Goal: Task Accomplishment & Management: Manage account settings

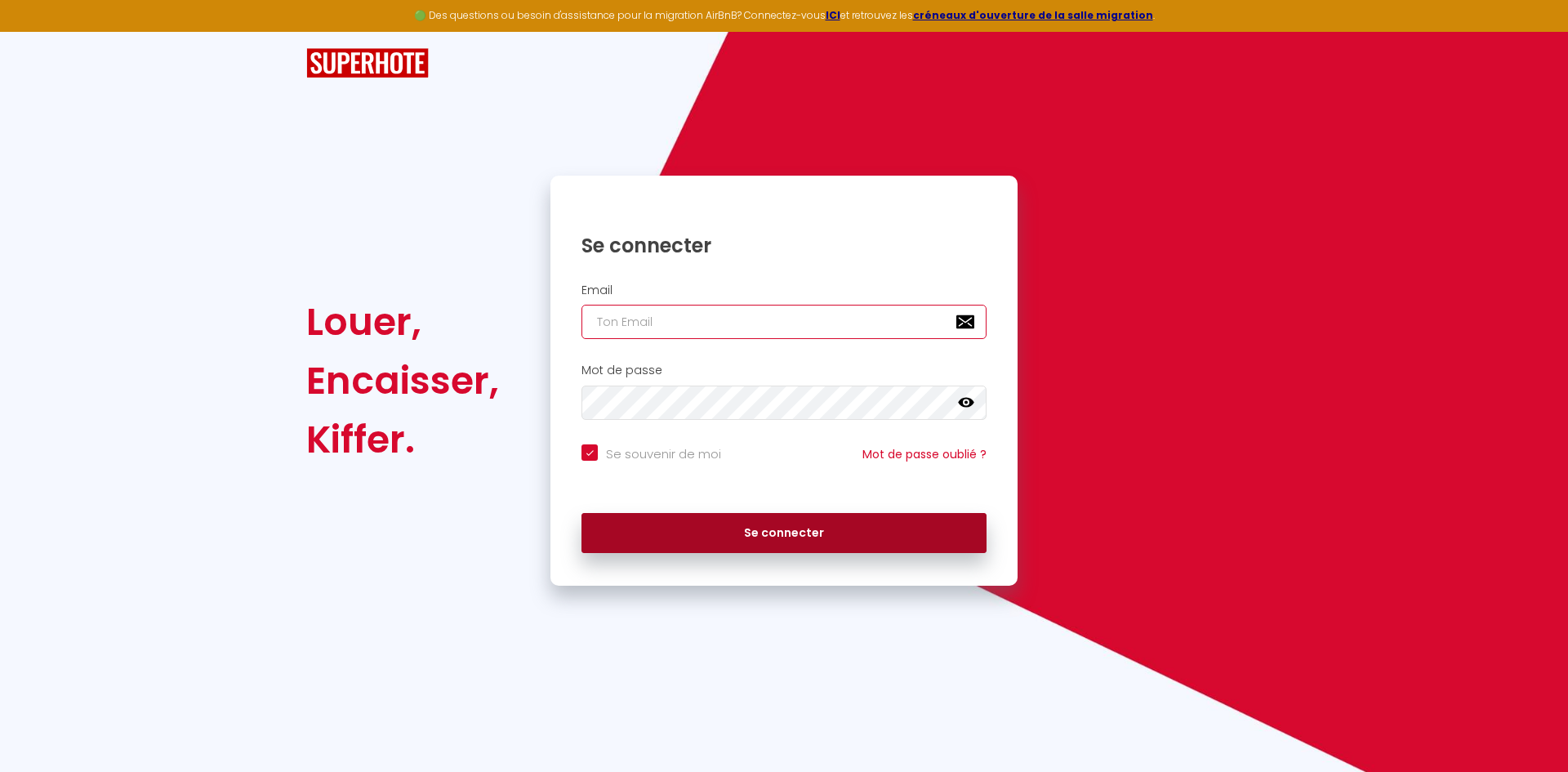
type input "[PERSON_NAME][EMAIL_ADDRESS][DOMAIN_NAME]"
click at [828, 528] on button "Se connecter" at bounding box center [784, 534] width 405 height 41
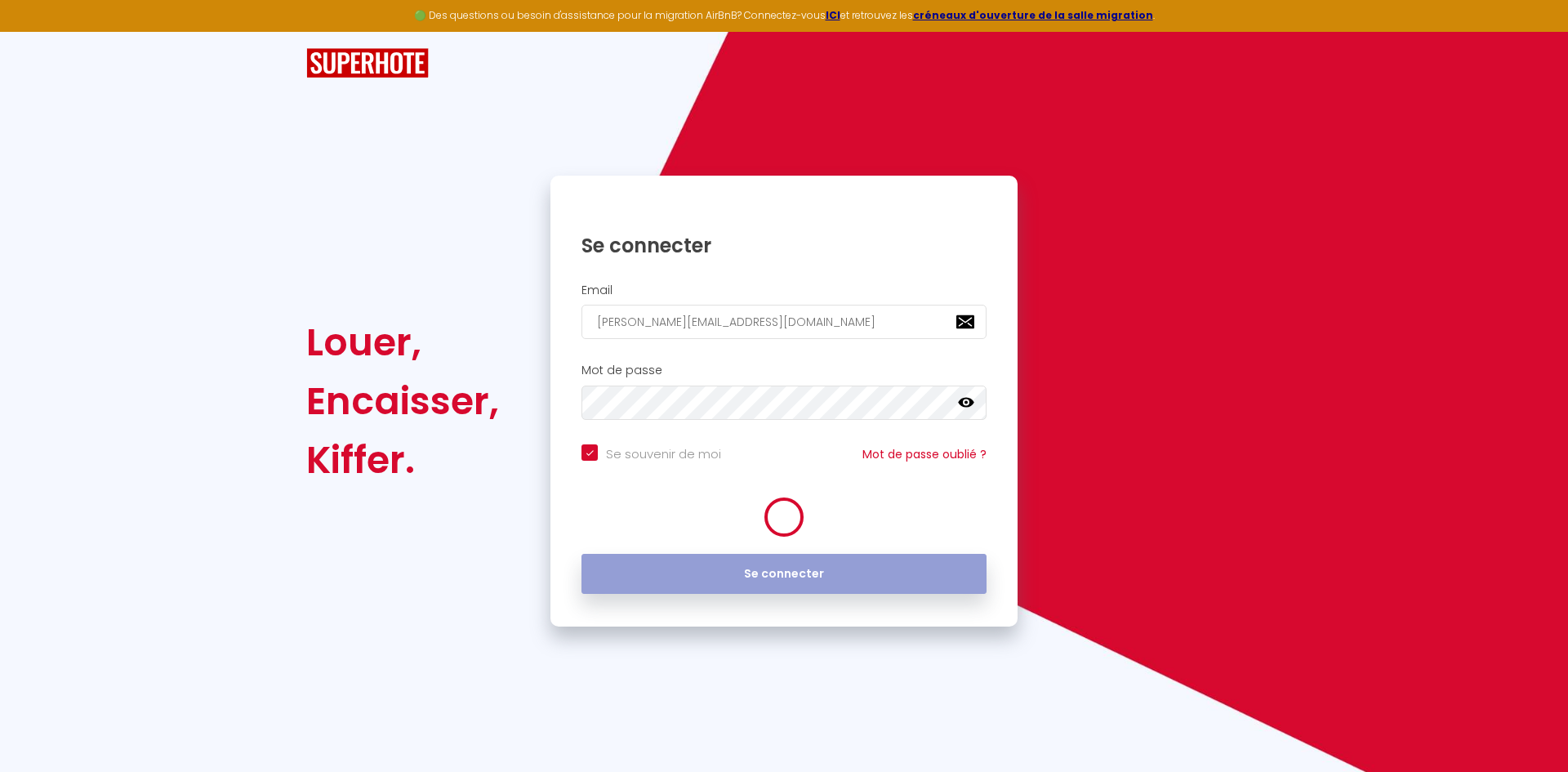
checkbox input "true"
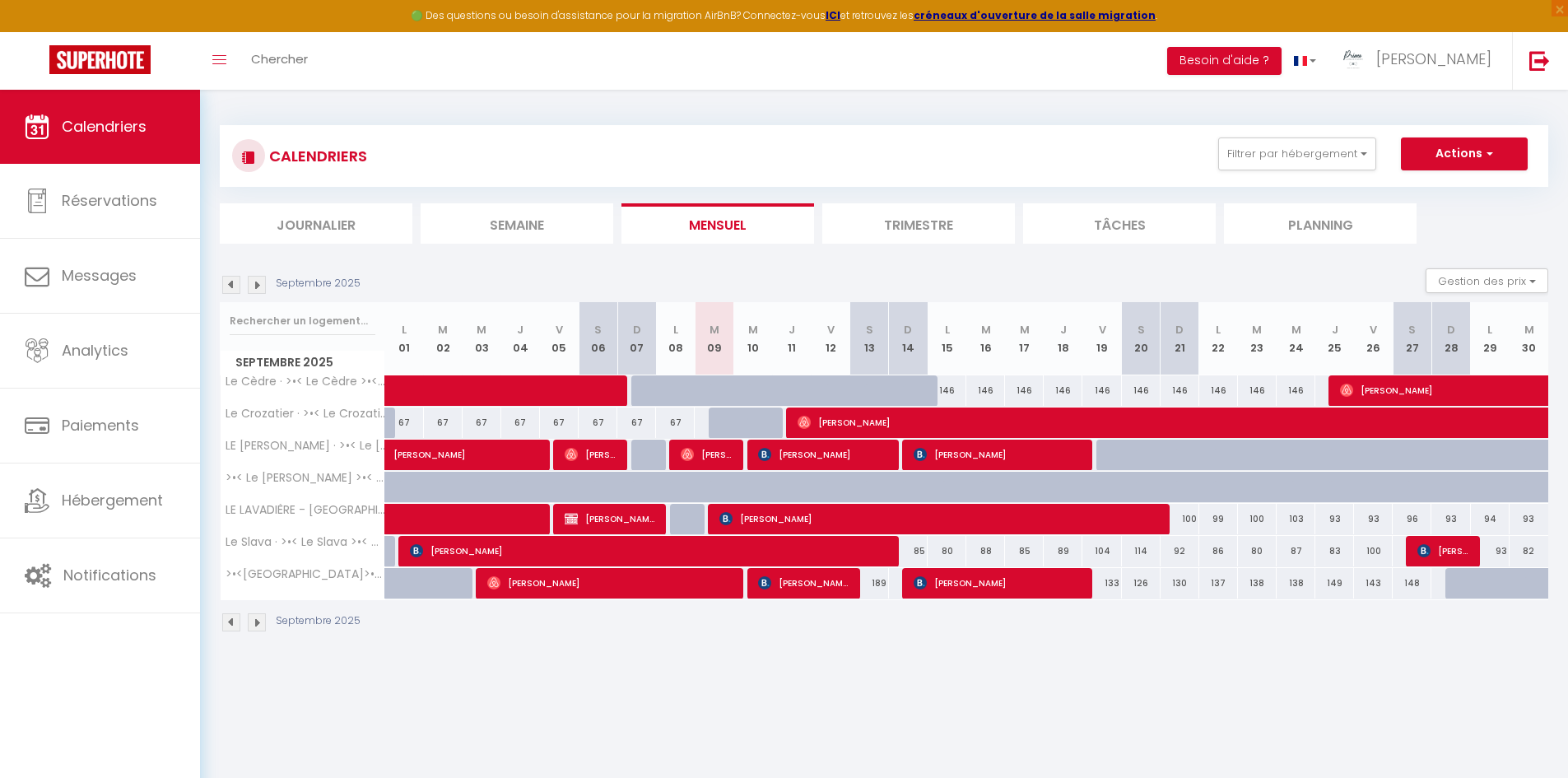
click at [255, 623] on img at bounding box center [256, 622] width 18 height 18
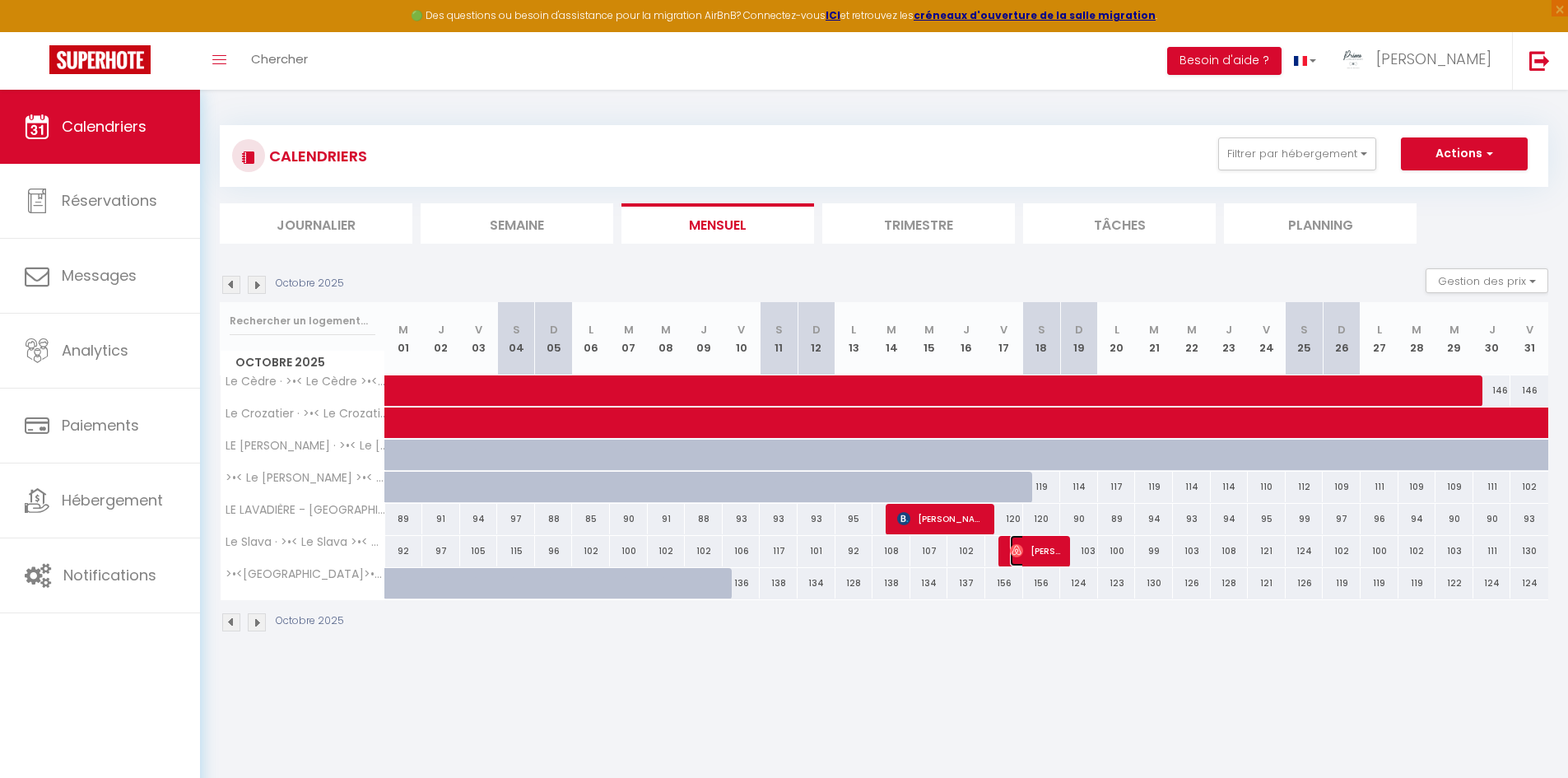
click at [1047, 553] on span "[PERSON_NAME]" at bounding box center [1035, 551] width 50 height 31
click at [0, 0] on div at bounding box center [0, 0] width 0 height 0
click at [1047, 553] on span "[PERSON_NAME]" at bounding box center [1035, 551] width 50 height 31
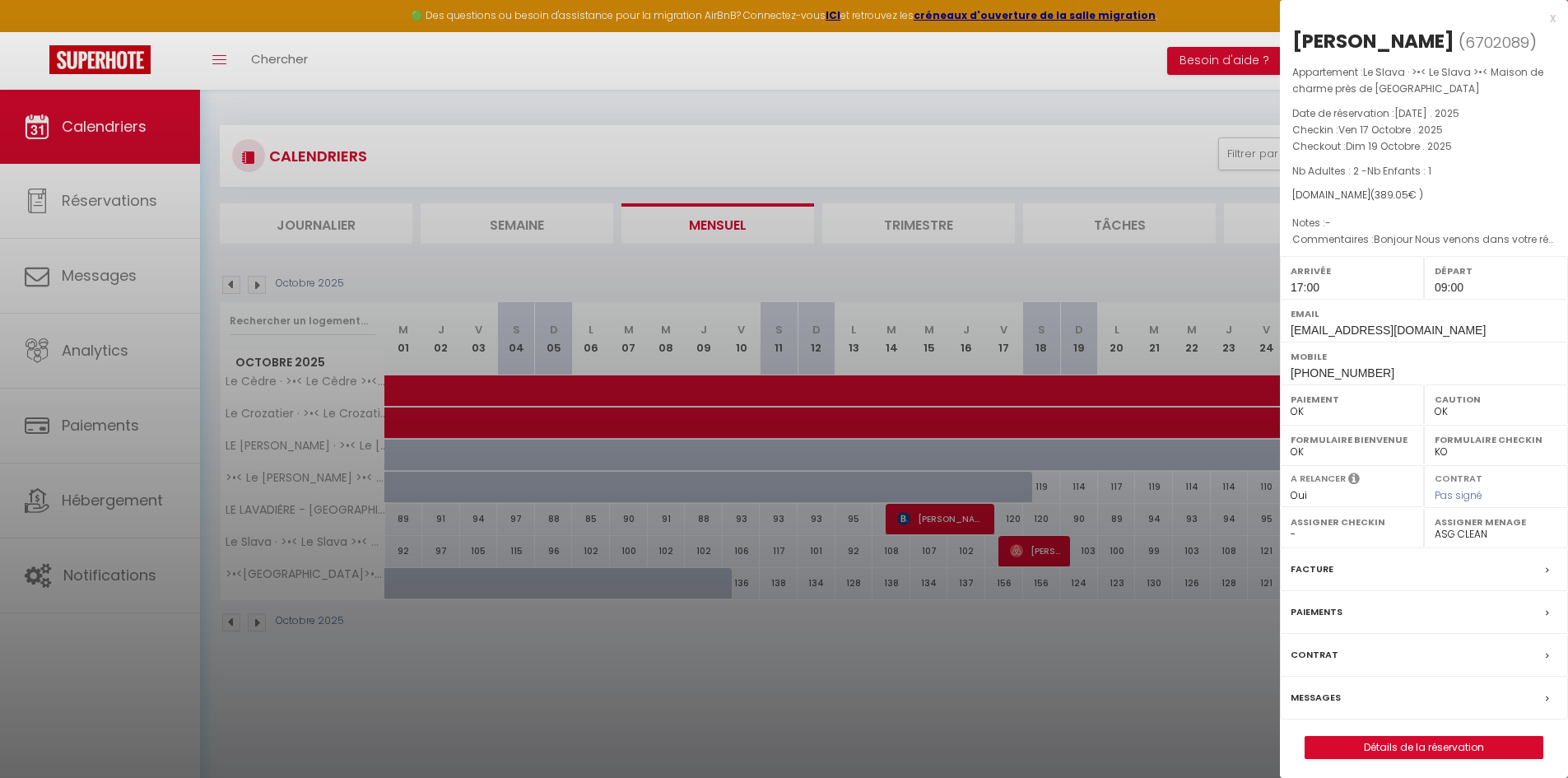
click at [1557, 18] on div "x [PERSON_NAME] ( 6702089 ) Appartement : Le Slava · >•< Le Slava >•< Maison de…" at bounding box center [1424, 392] width 288 height 784
click at [1549, 18] on div "x" at bounding box center [1417, 18] width 275 height 20
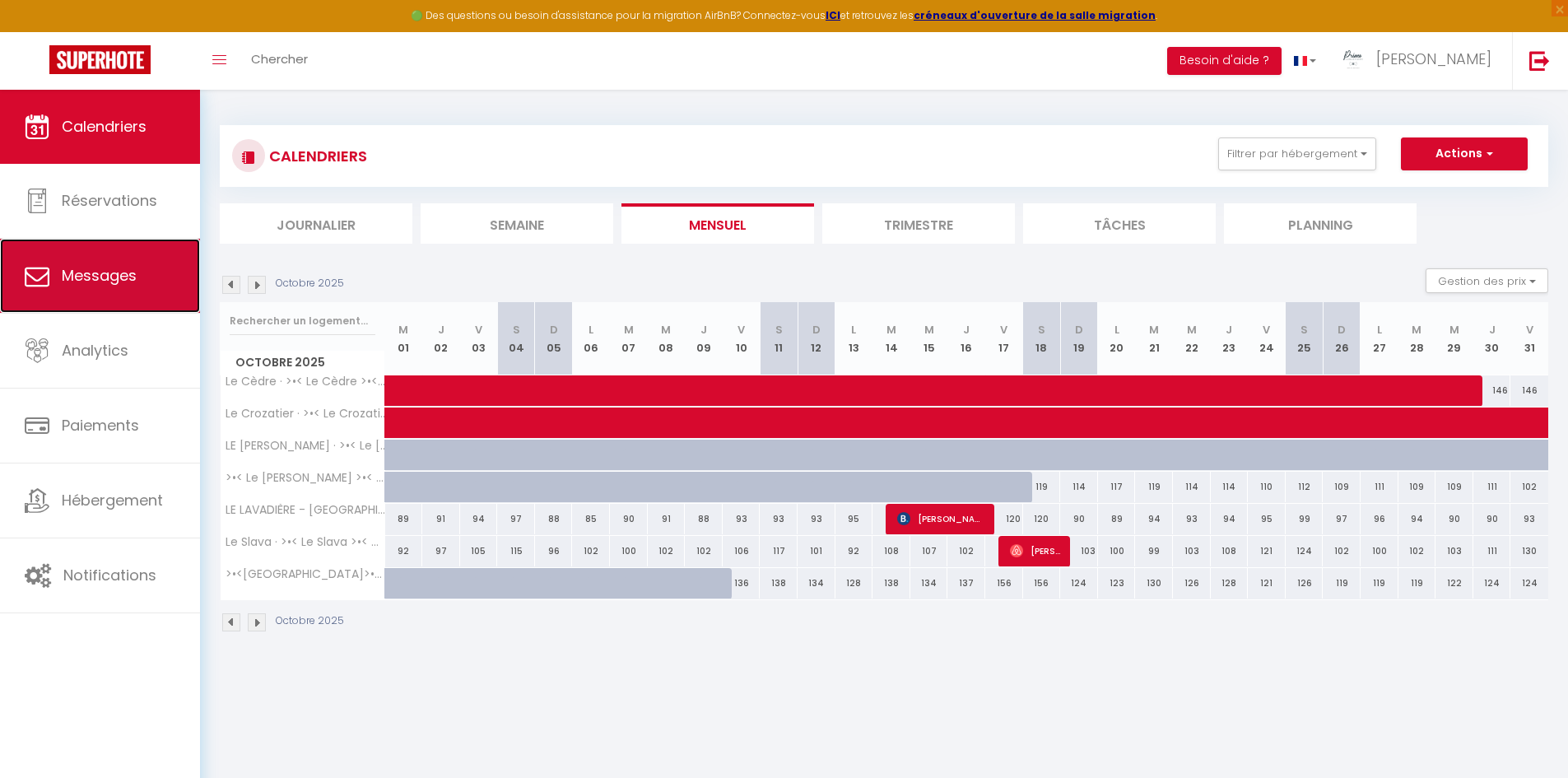
click at [66, 271] on span "Messages" at bounding box center [99, 275] width 75 height 21
select select "message"
